Goal: Information Seeking & Learning: Find specific fact

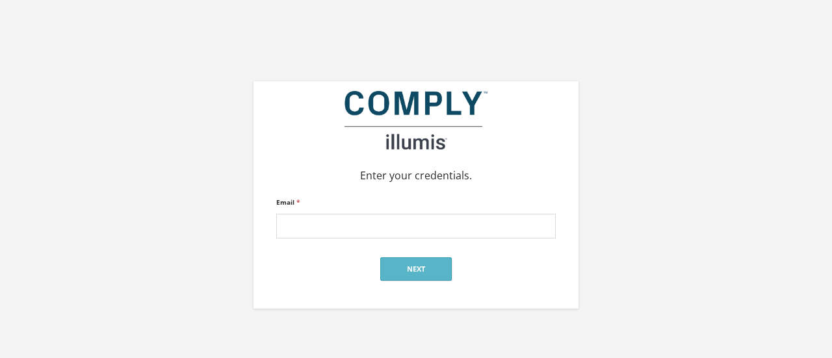
click at [385, 210] on div "Email *" at bounding box center [416, 216] width 280 height 45
click at [377, 226] on input "Email *" at bounding box center [416, 226] width 280 height 25
type input "[PERSON_NAME][EMAIL_ADDRESS][DOMAIN_NAME]"
click input "submit" at bounding box center [0, 0] width 0 height 0
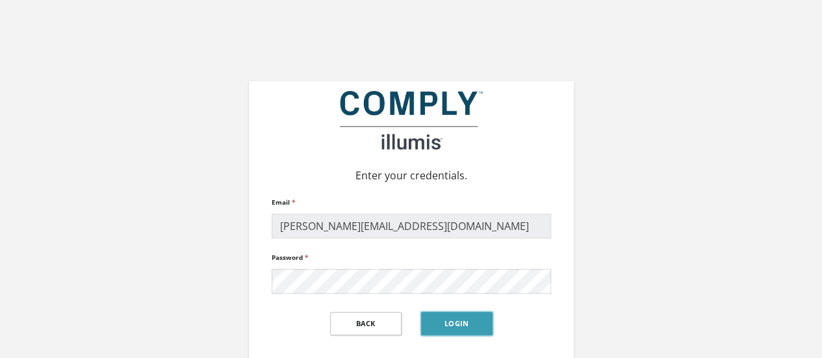
click at [438, 322] on button "Login" at bounding box center [457, 323] width 72 height 23
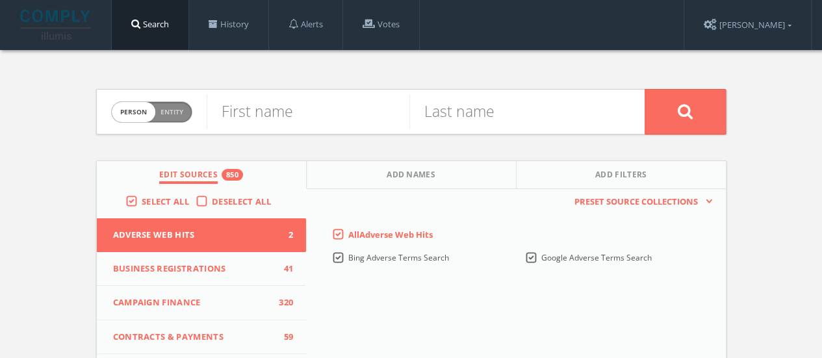
click at [211, 206] on div "Deselect All" at bounding box center [237, 202] width 82 height 12
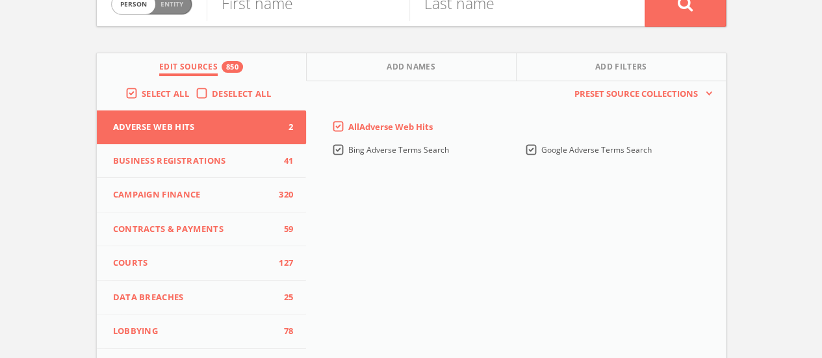
click at [212, 91] on label "Deselect All" at bounding box center [245, 94] width 66 height 13
click at [0, 0] on input "Deselect All" at bounding box center [0, 0] width 0 height 0
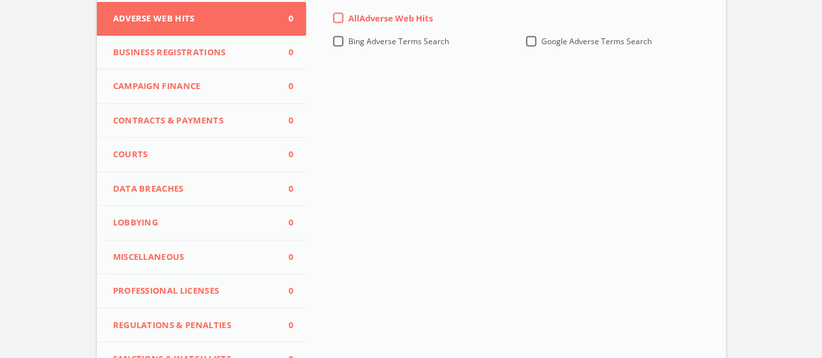
click at [194, 211] on button "Lobbying 0" at bounding box center [202, 223] width 210 height 34
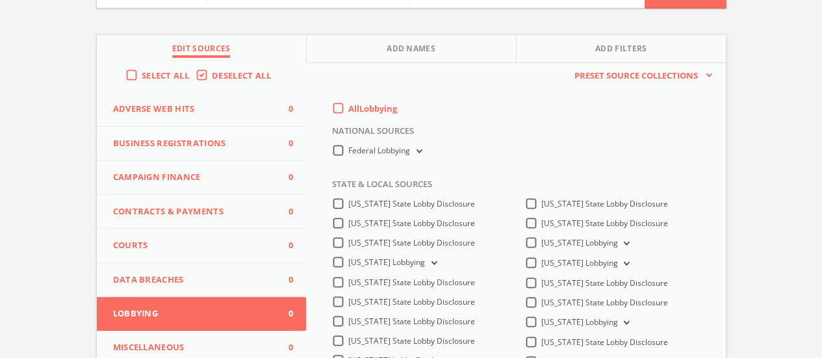
scroll to position [108, 0]
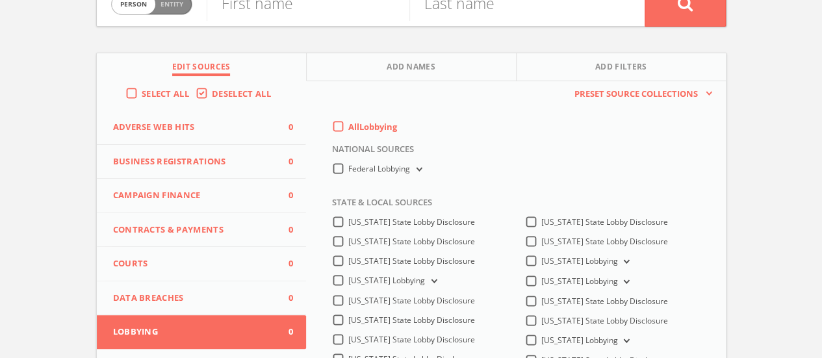
click at [345, 126] on div "All Lobbying" at bounding box center [364, 127] width 65 height 12
click at [348, 124] on label "All Lobbying" at bounding box center [372, 127] width 49 height 13
click at [0, 0] on input "All Lobbying" at bounding box center [0, 0] width 0 height 0
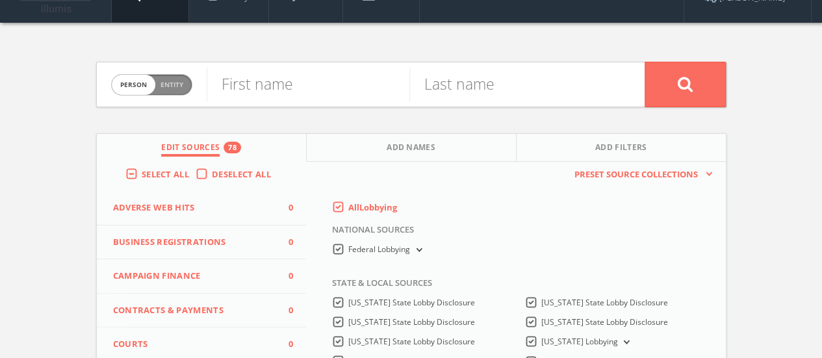
scroll to position [0, 0]
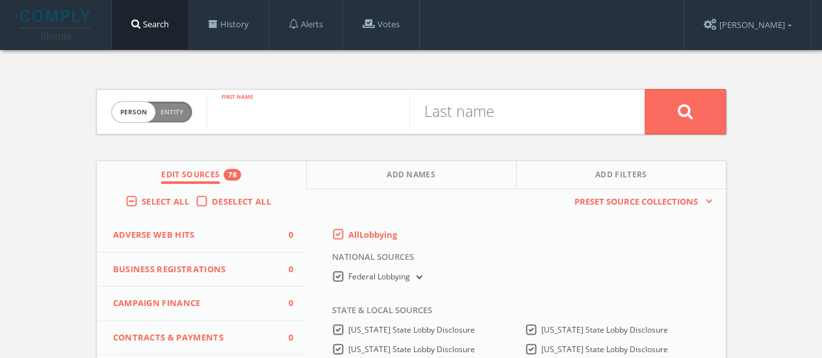
click at [285, 117] on input "text" at bounding box center [308, 112] width 203 height 34
type input "[PERSON_NAME]"
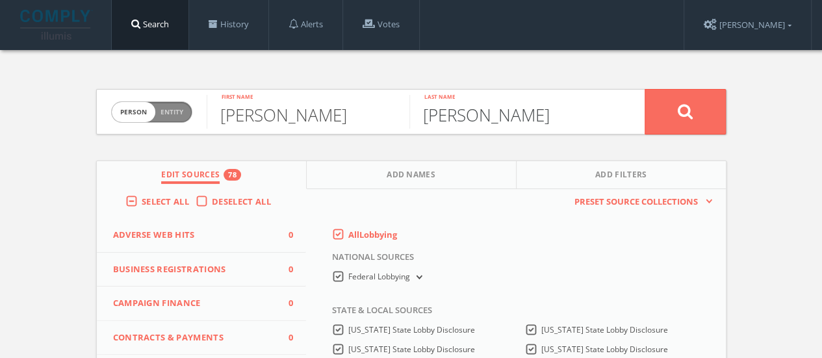
type input "[PERSON_NAME]"
click at [645, 89] on button at bounding box center [685, 112] width 81 height 46
